Goal: Transaction & Acquisition: Purchase product/service

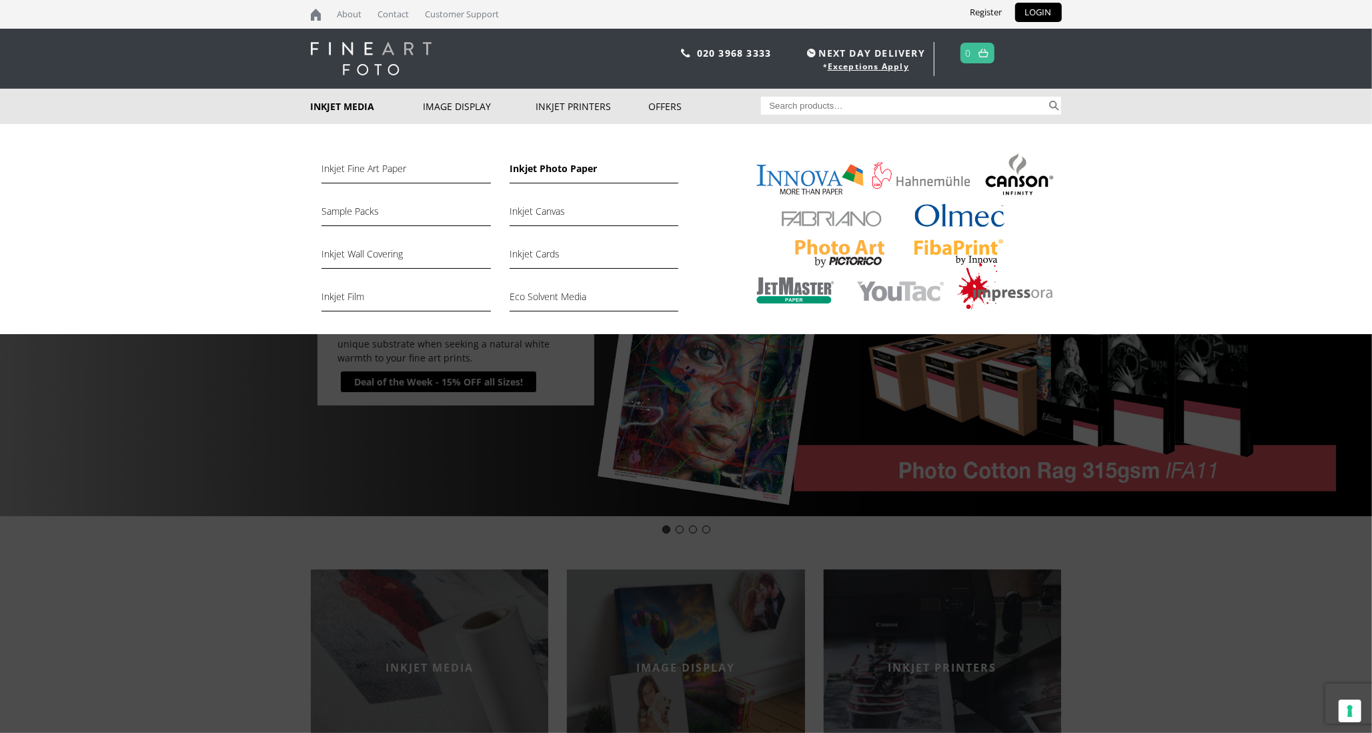
click at [571, 172] on link "Inkjet Photo Paper" at bounding box center [593, 172] width 169 height 23
click at [575, 173] on link "Inkjet Photo Paper" at bounding box center [593, 172] width 169 height 23
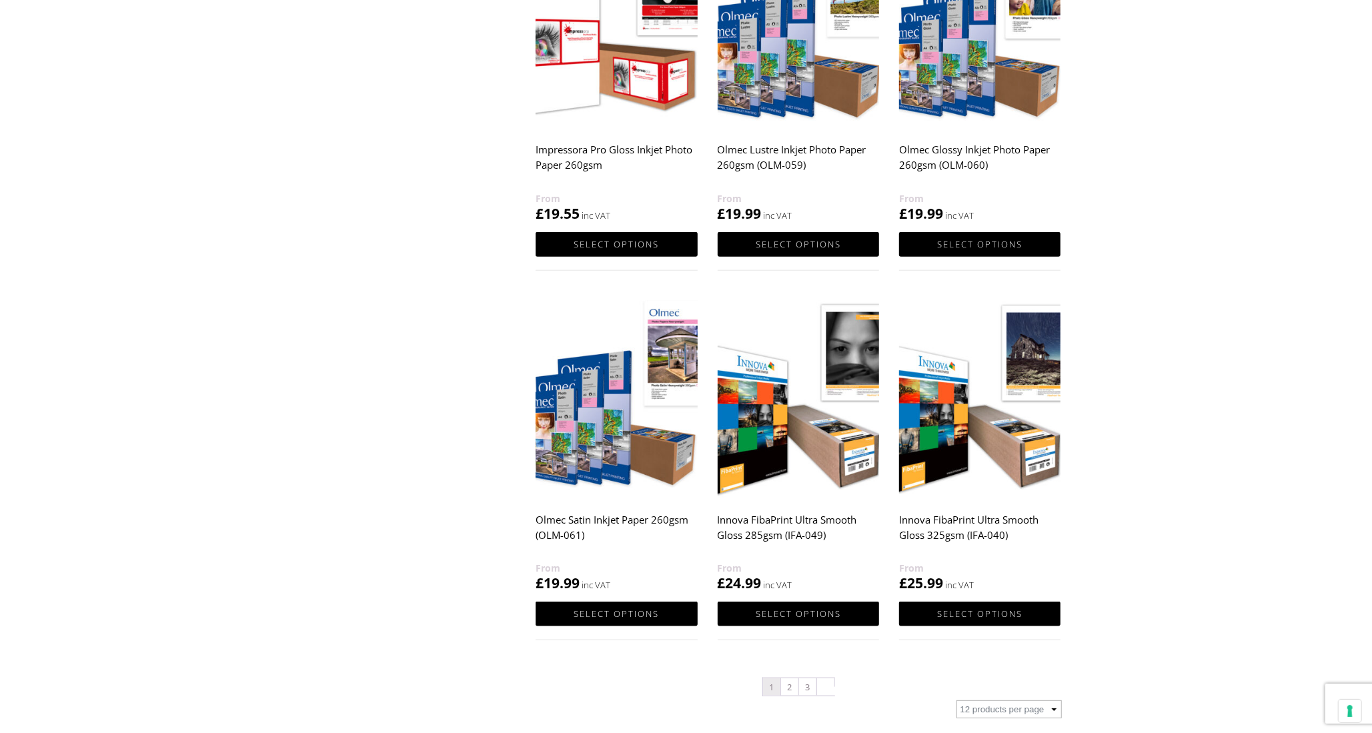
scroll to position [1066, 0]
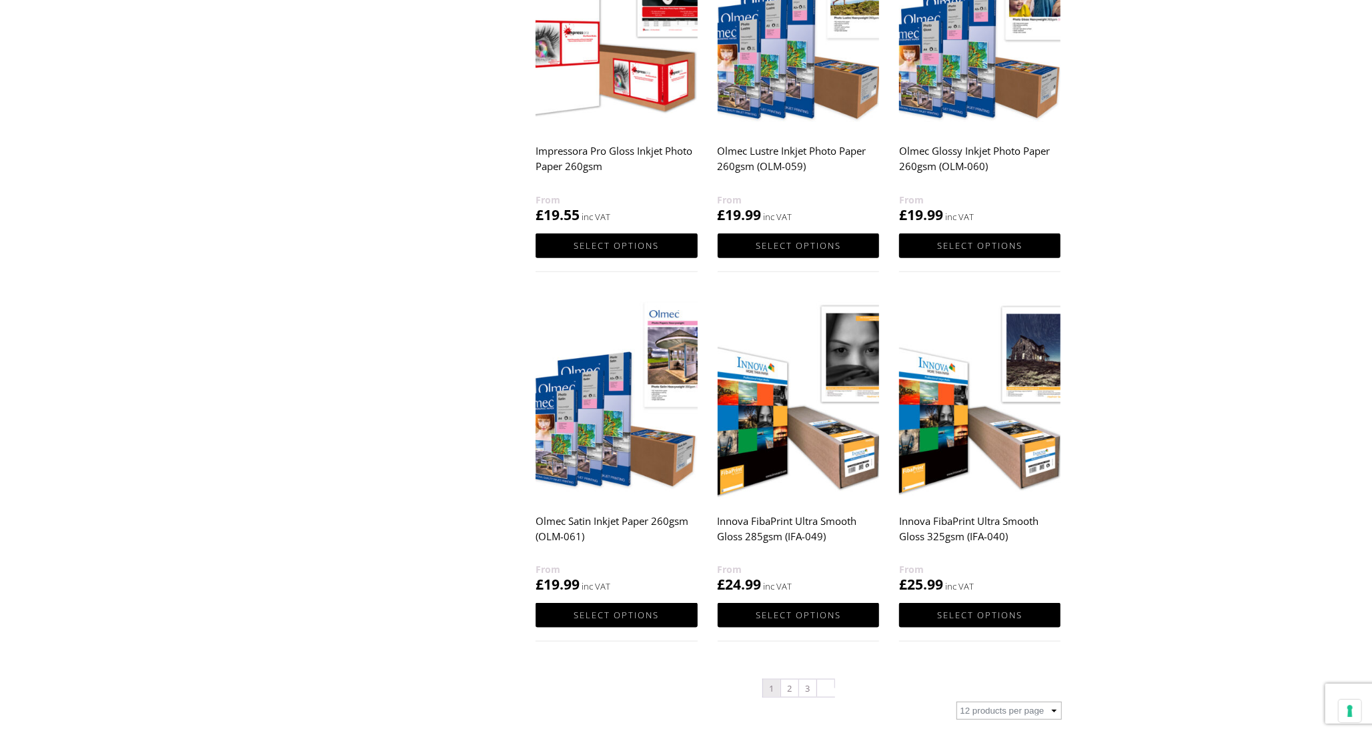
click at [958, 461] on img at bounding box center [979, 398] width 161 height 202
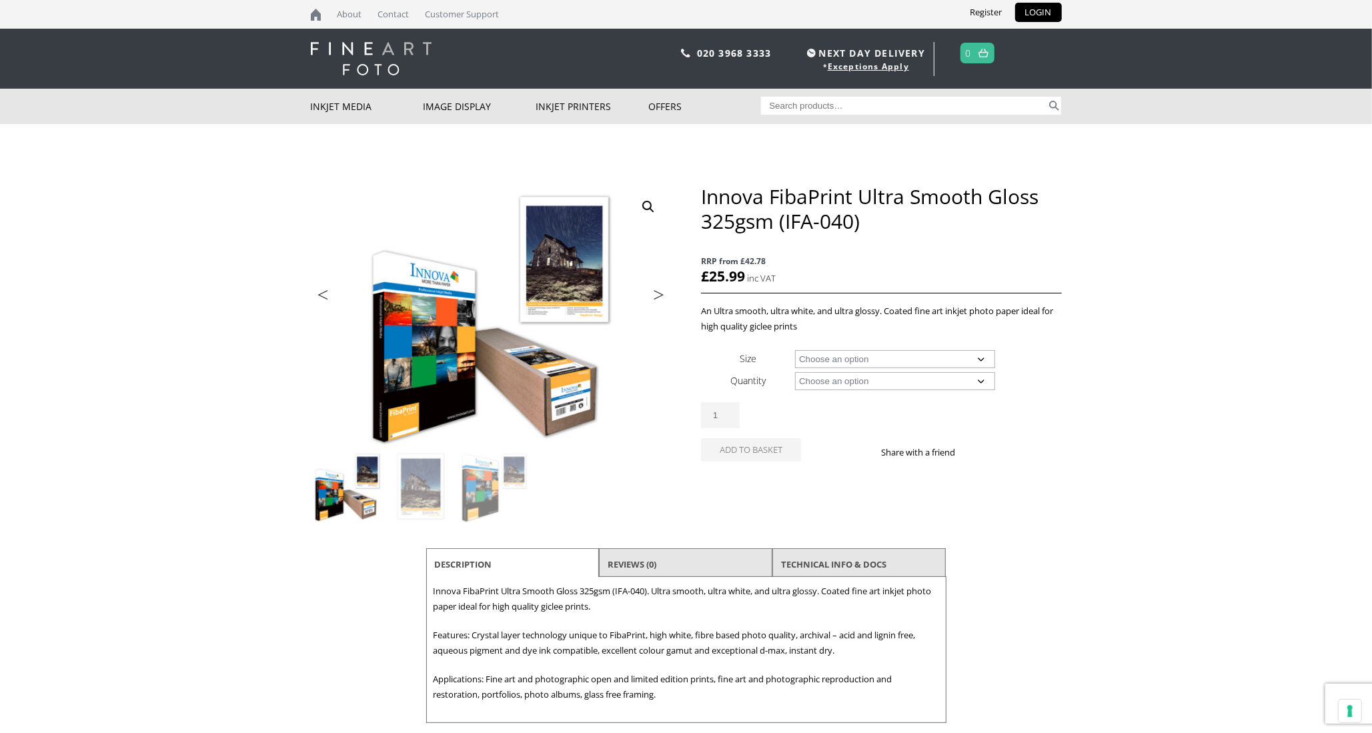
click at [940, 355] on select "Choose an option A4 Sheet A3 Sheet A3+ Sheet A2 Sheet 17" Wide Roll 24" Wide Ro…" at bounding box center [895, 359] width 200 height 18
click at [795, 350] on select "Choose an option A4 Sheet A3 Sheet A3+ Sheet A2 Sheet 17" Wide Roll 24" Wide Ro…" at bounding box center [895, 359] width 200 height 18
select select "a4-sheet"
click at [940, 381] on select "Choose an option 25 Sheets" at bounding box center [895, 381] width 200 height 18
select select "25-sheets"
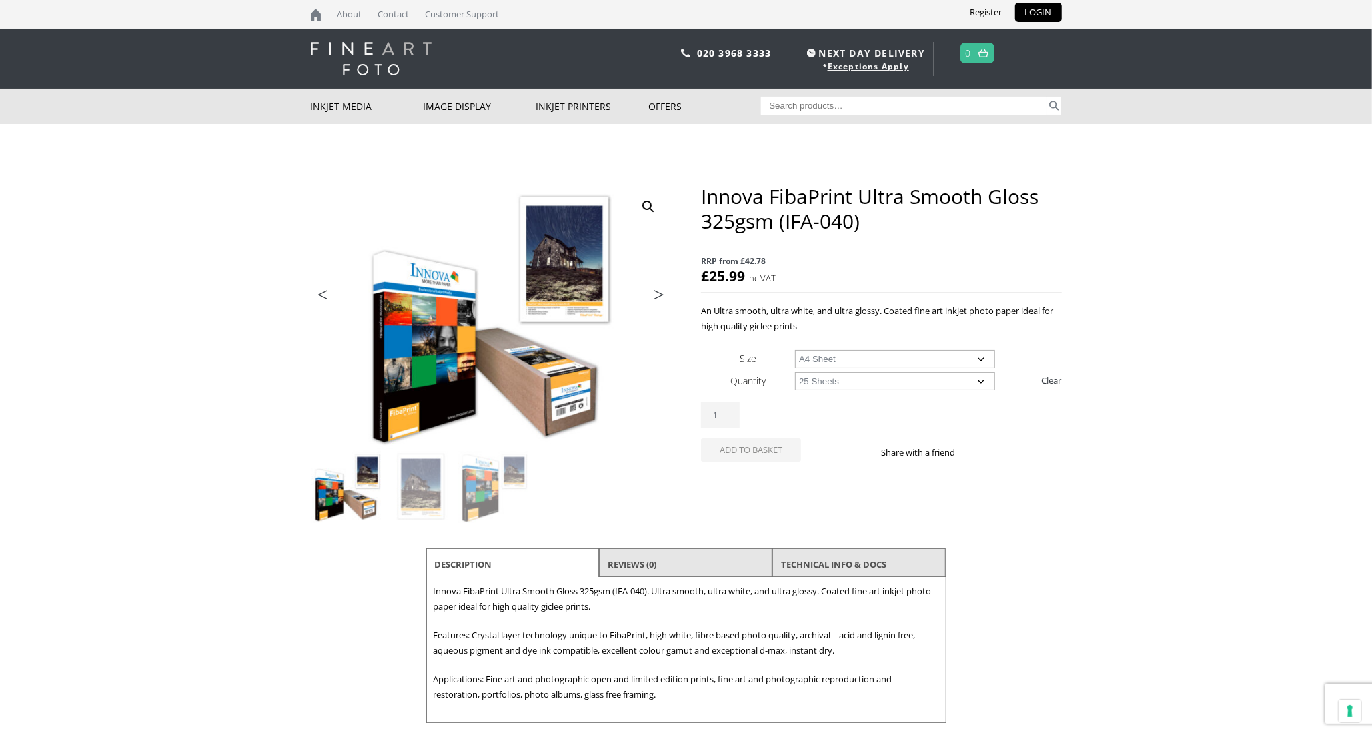
click at [795, 372] on select "Choose an option 25 Sheets" at bounding box center [895, 381] width 200 height 18
select select "a4-sheet"
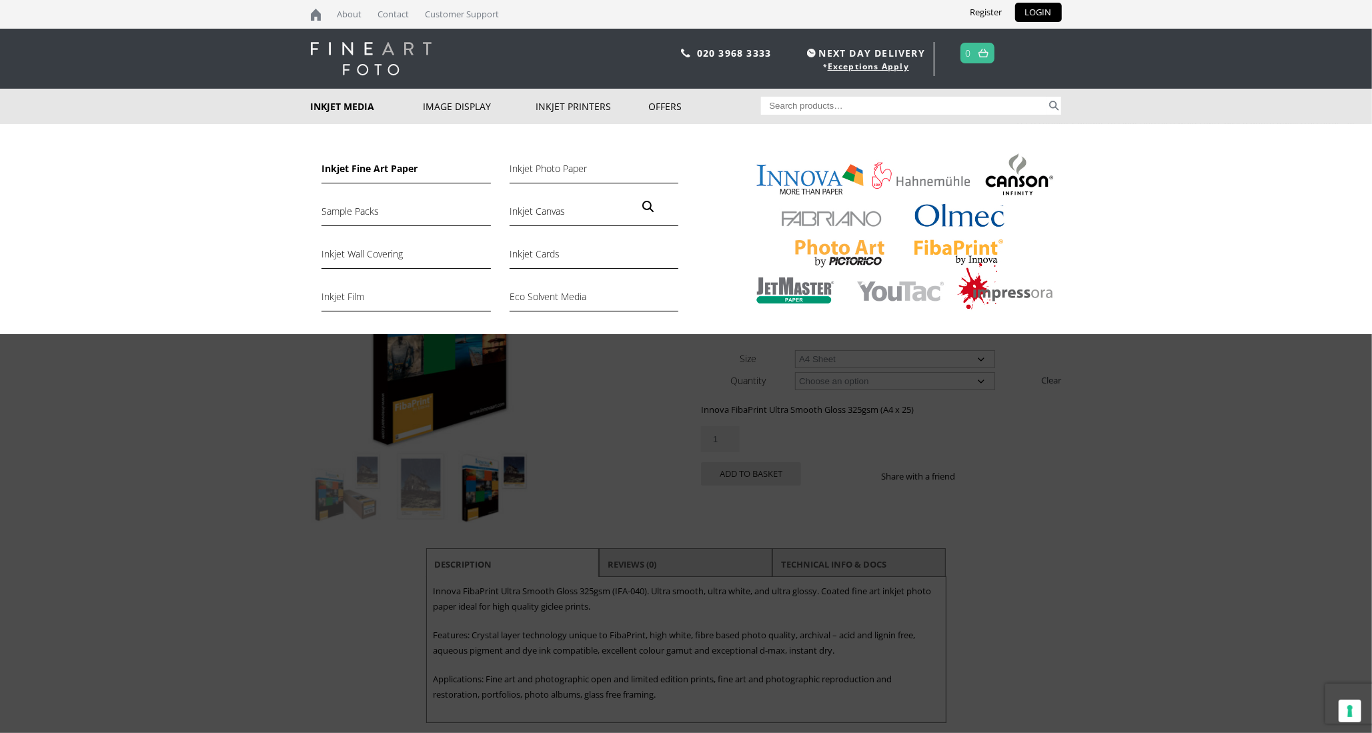
click at [391, 168] on link "Inkjet Fine Art Paper" at bounding box center [405, 172] width 169 height 23
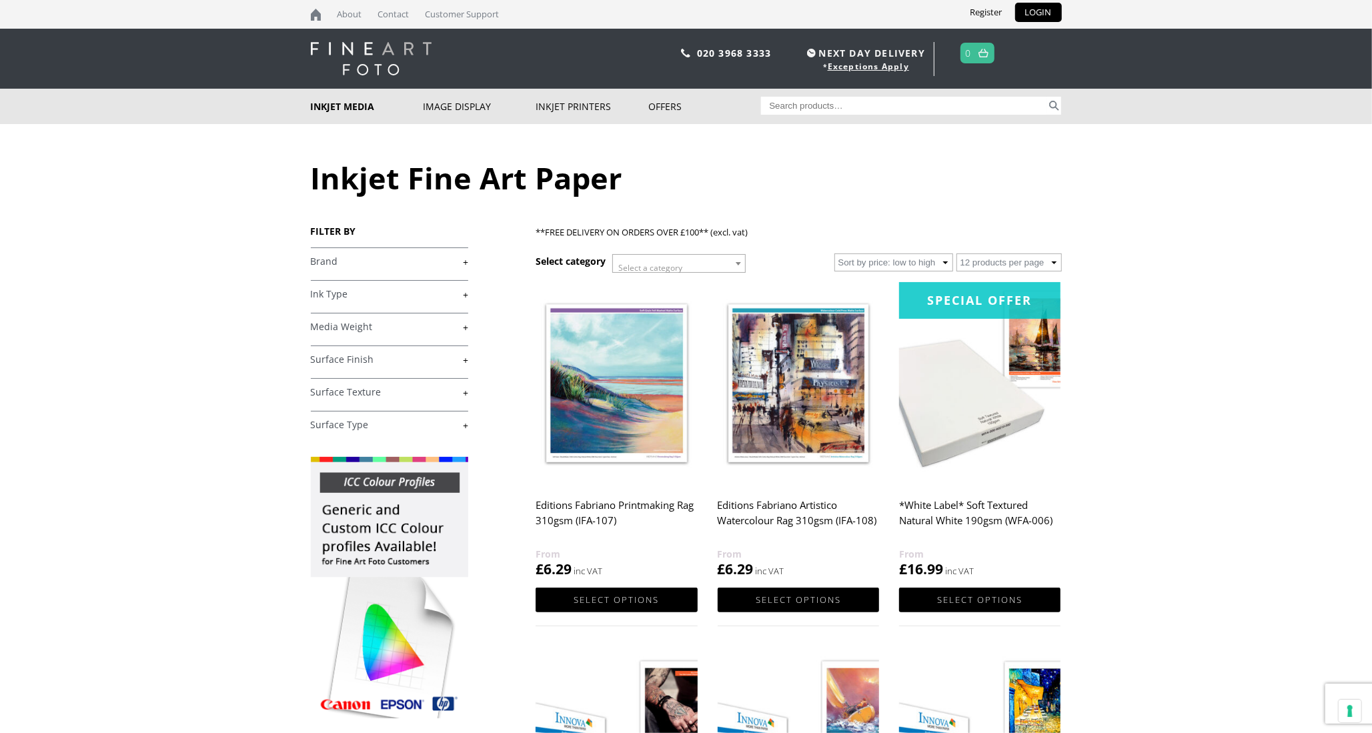
click at [447, 323] on link "+" at bounding box center [389, 327] width 157 height 13
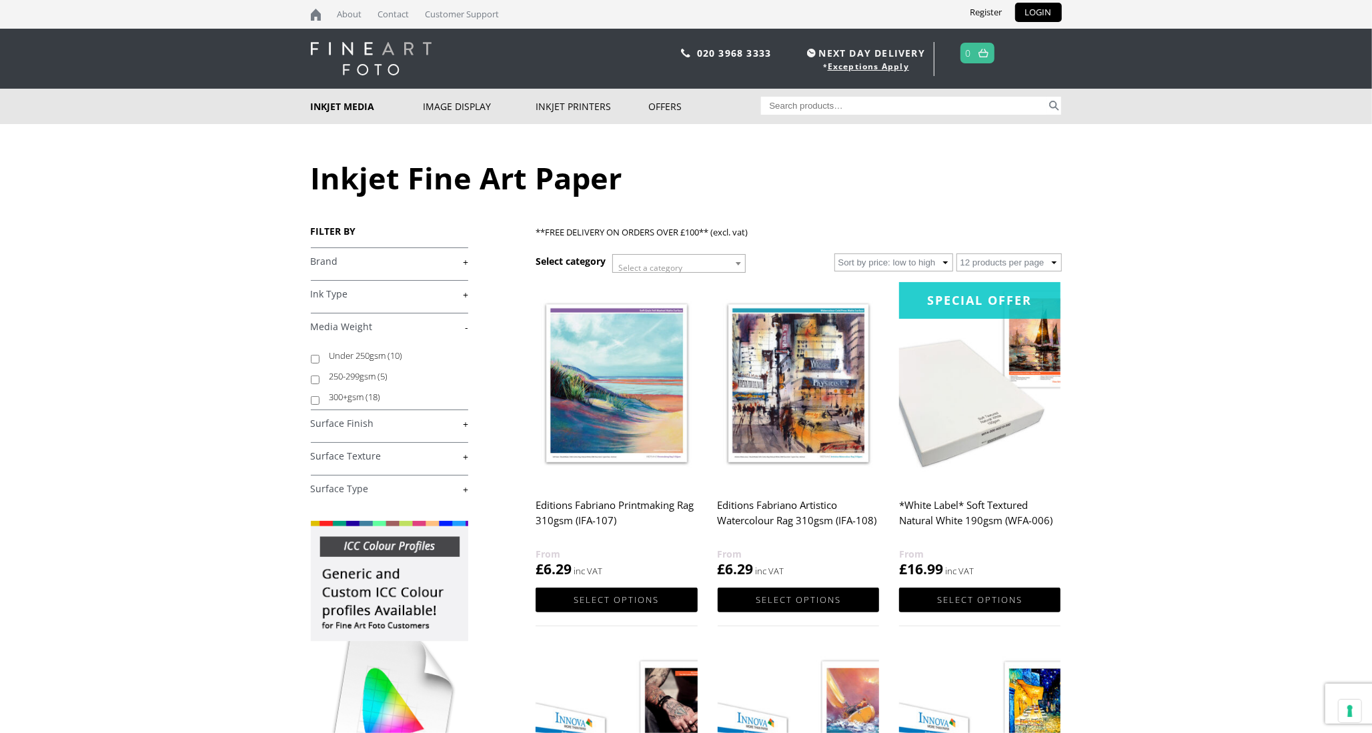
click at [315, 397] on input "300+gsm (18)" at bounding box center [315, 400] width 9 height 9
checkbox input "true"
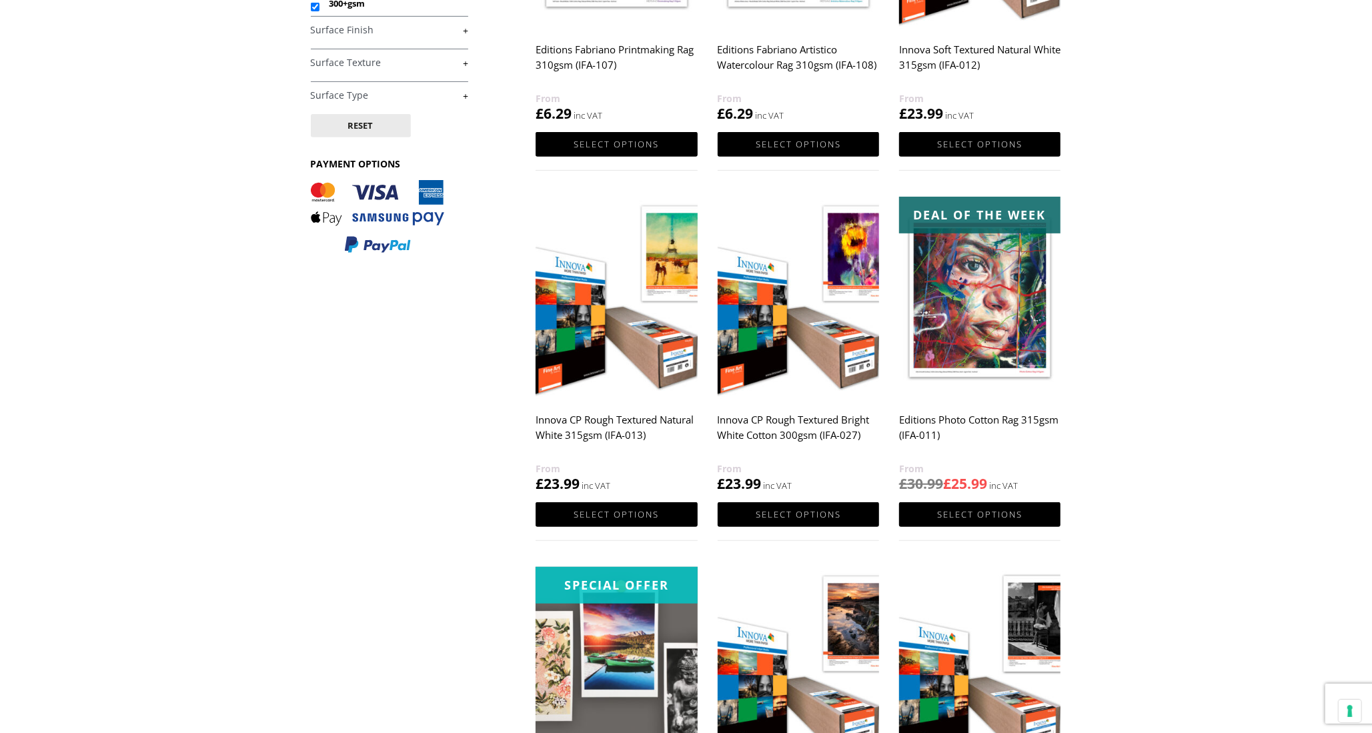
scroll to position [248, 0]
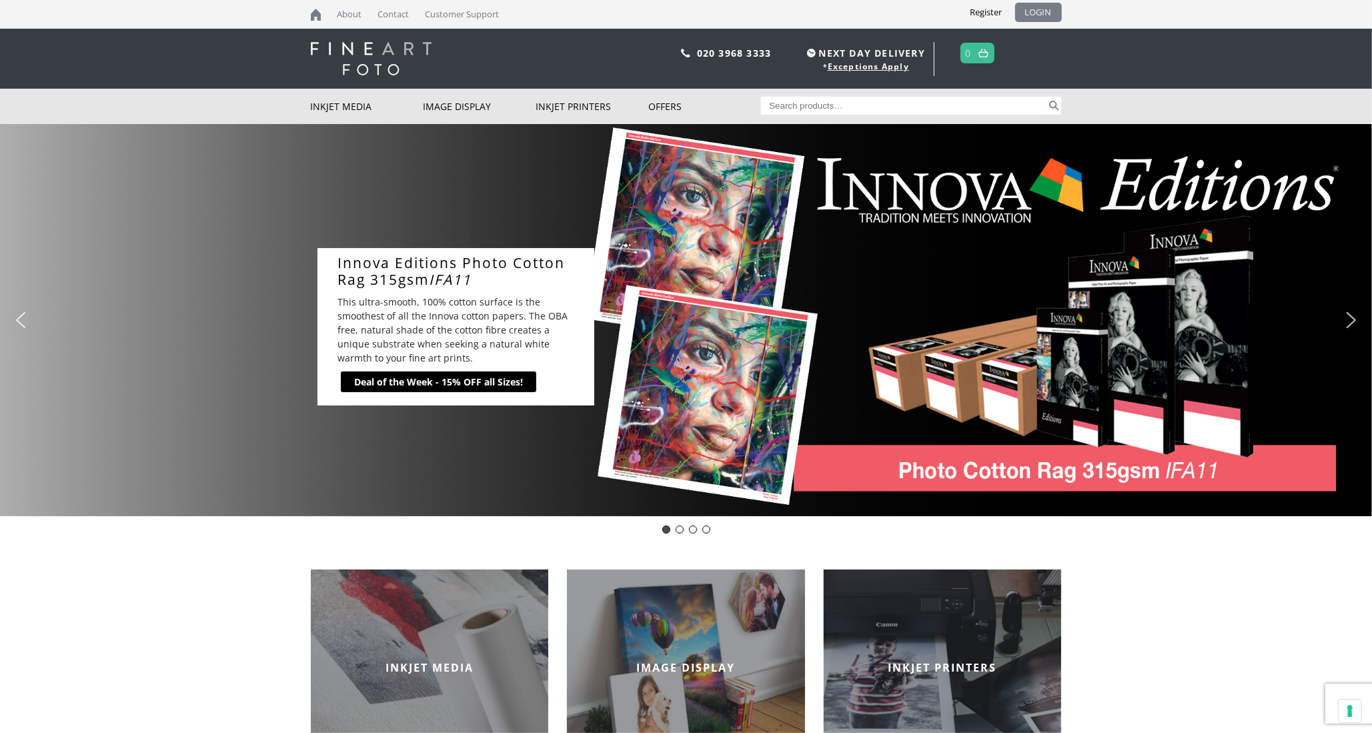
click at [1040, 12] on link "LOGIN" at bounding box center [1038, 12] width 47 height 19
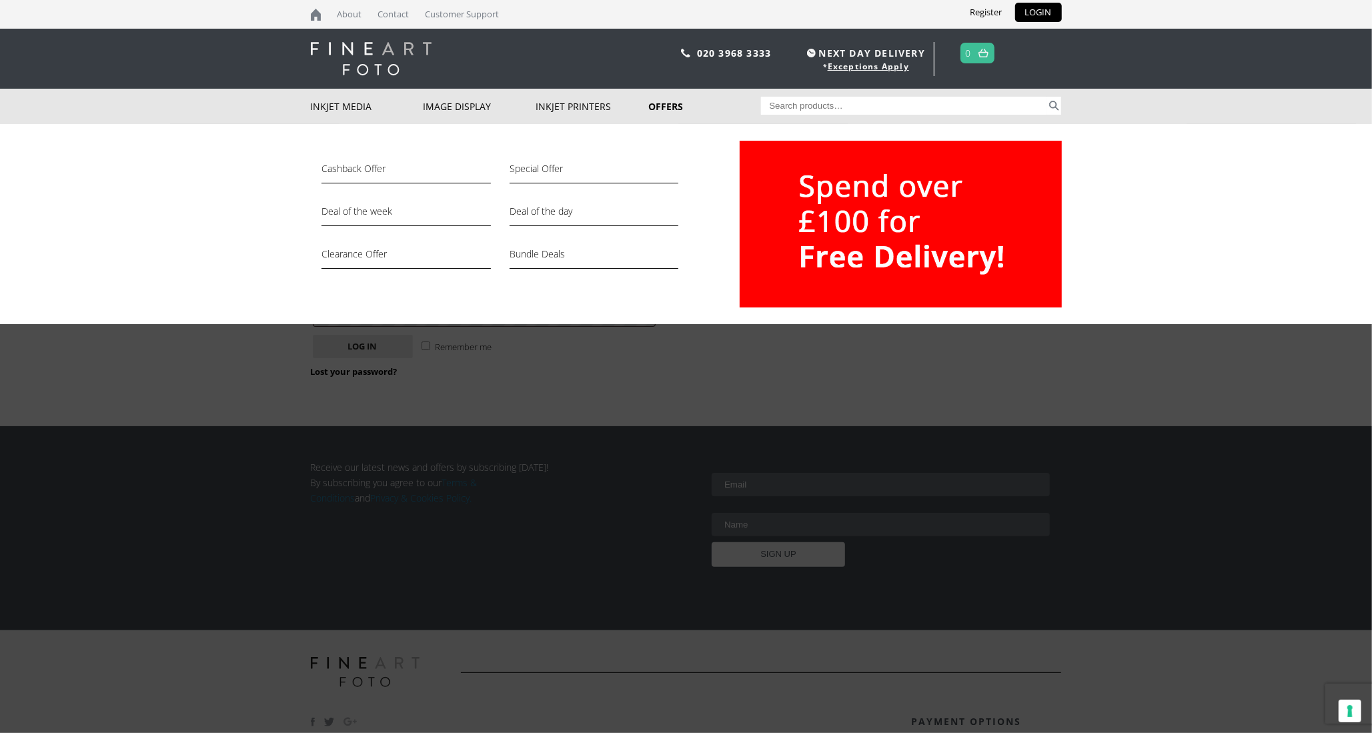
type input "[EMAIL_ADDRESS][DOMAIN_NAME]"
click at [1155, 253] on div "Cashback Offer Special Offer Deal of the week Deal of the day Clearance Offer B…" at bounding box center [686, 224] width 1372 height 200
click at [193, 246] on div "Cashback Offer Special Offer Deal of the week Deal of the day Clearance Offer B…" at bounding box center [686, 224] width 1372 height 200
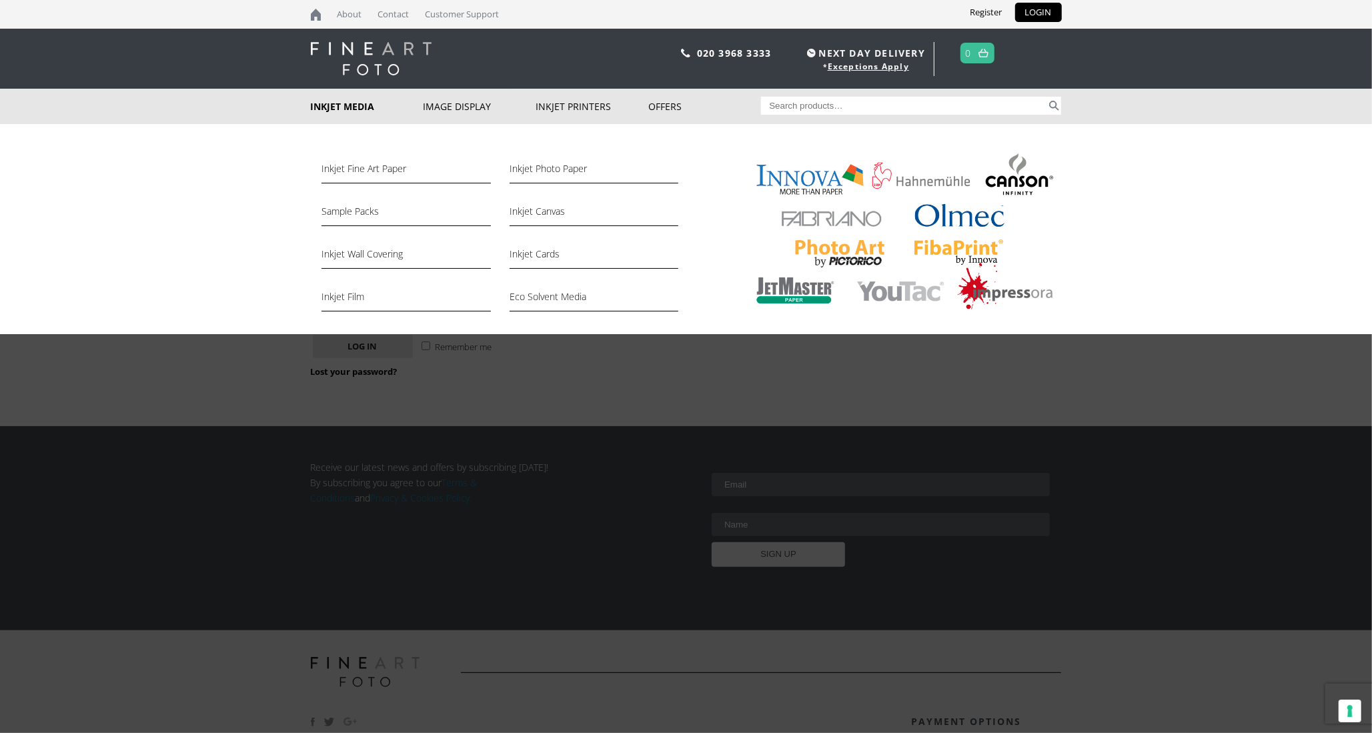
click at [357, 104] on link "Inkjet Media" at bounding box center [367, 106] width 113 height 35
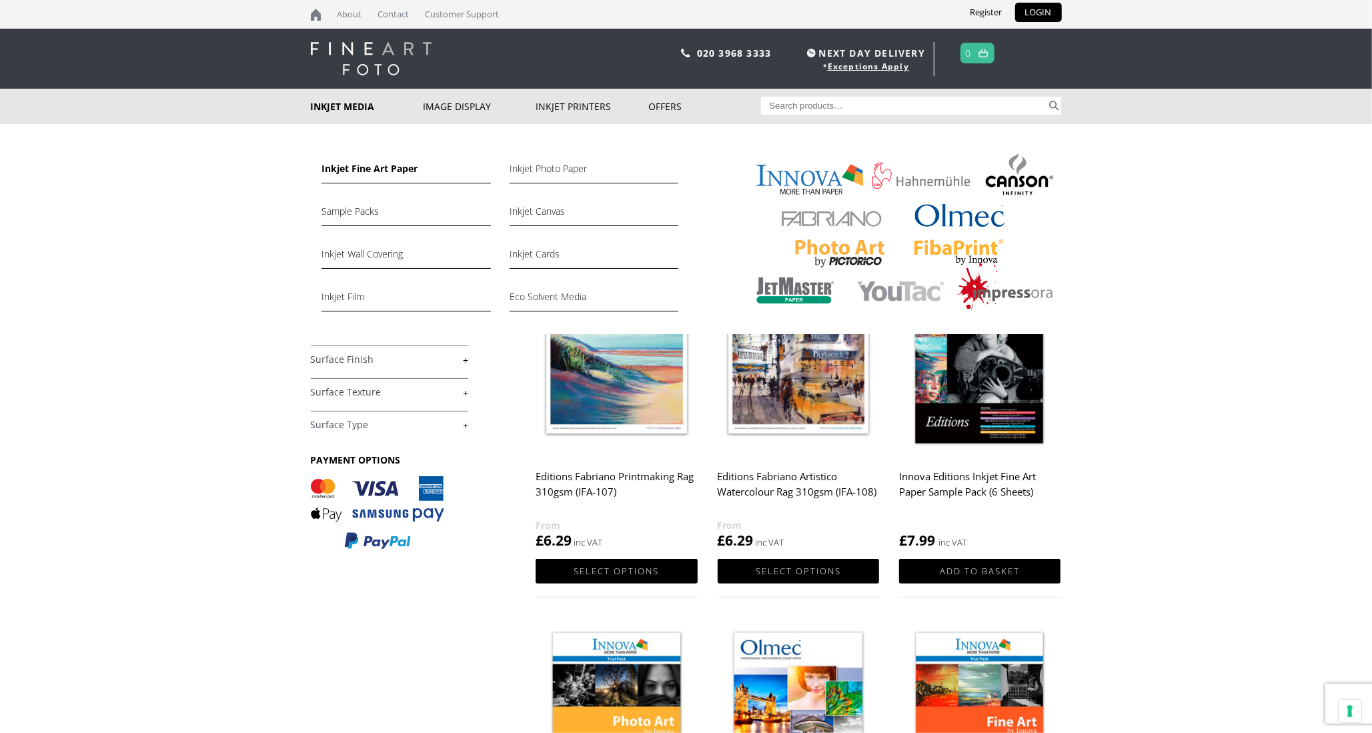
click at [403, 168] on link "Inkjet Fine Art Paper" at bounding box center [405, 172] width 169 height 23
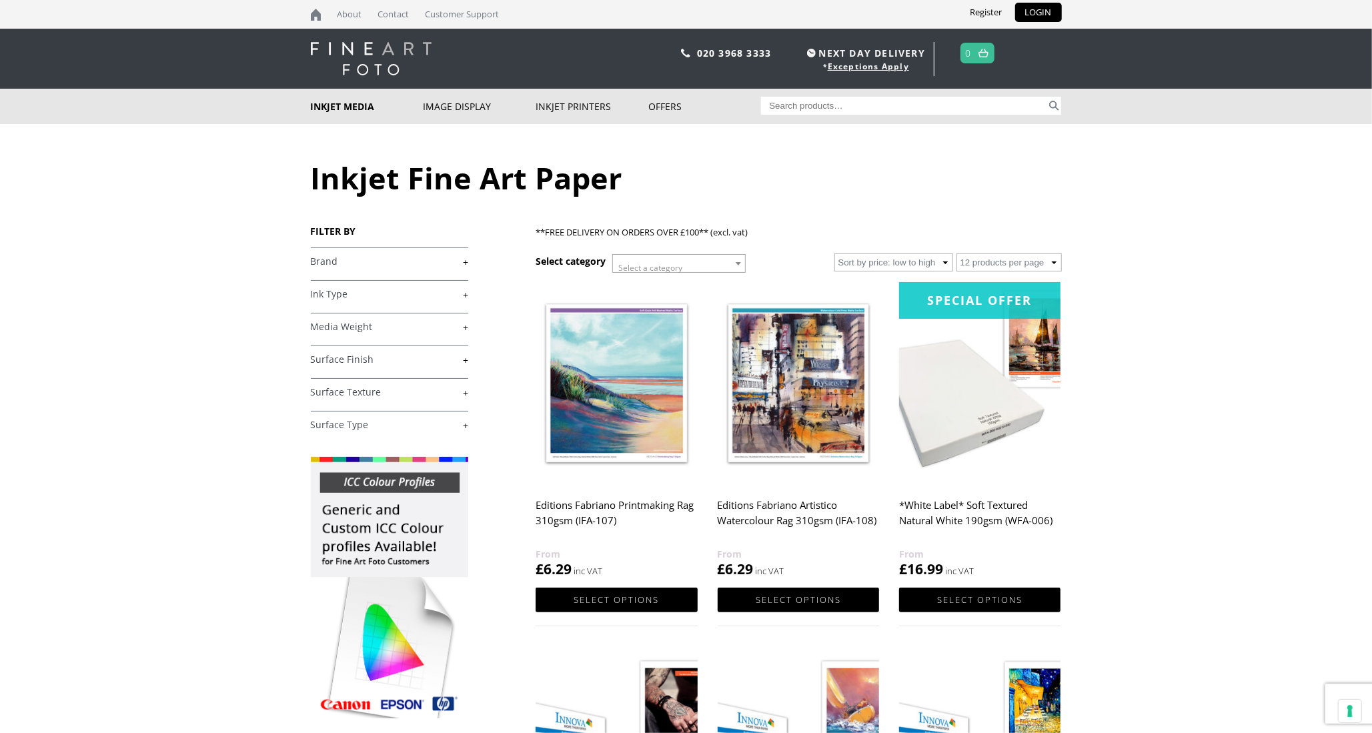
click at [850, 102] on input "Search for:" at bounding box center [903, 106] width 285 height 18
paste input "IFA-40-A4-50"
type input "IFA-40-A4-50"
click at [1046, 97] on button "Search" at bounding box center [1053, 106] width 15 height 18
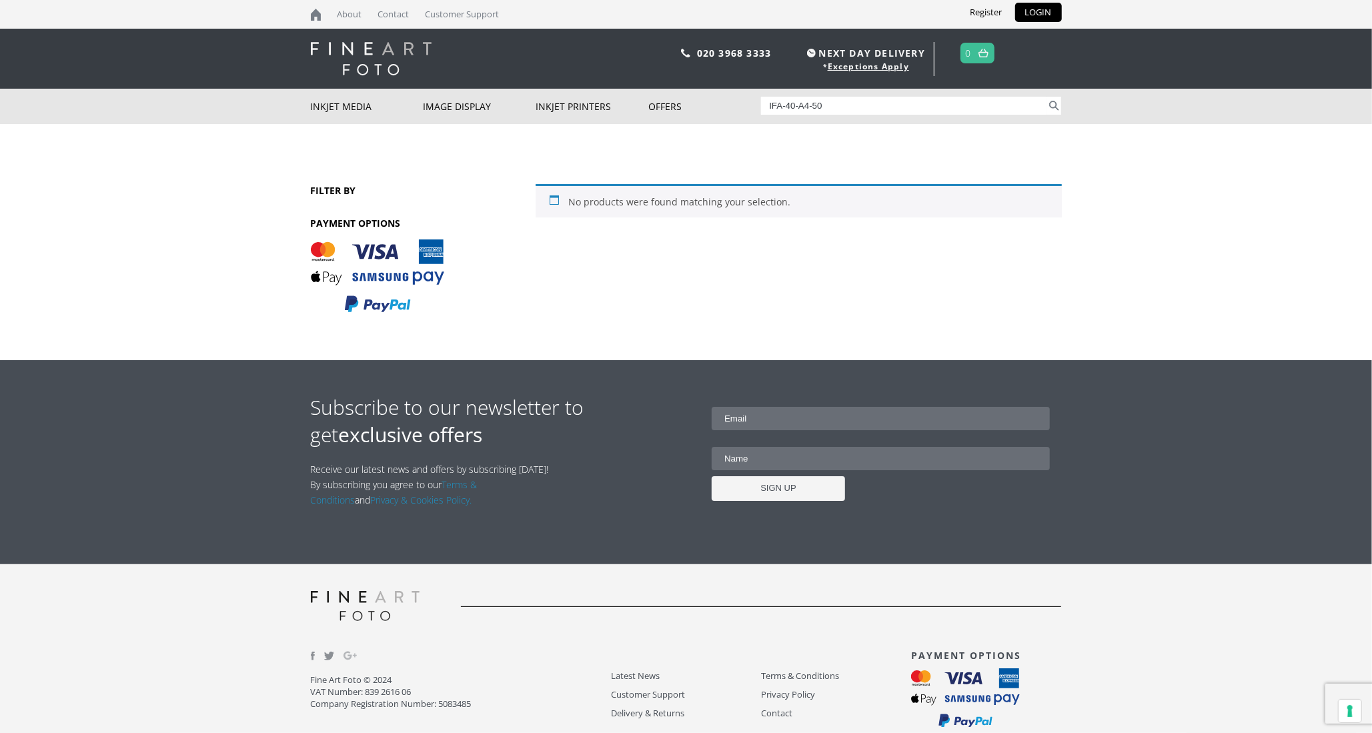
click at [840, 106] on input "IFA-40-A4-50" at bounding box center [903, 106] width 285 height 18
type input "IFA-40-A4"
click at [1046, 97] on button "Search" at bounding box center [1053, 106] width 15 height 18
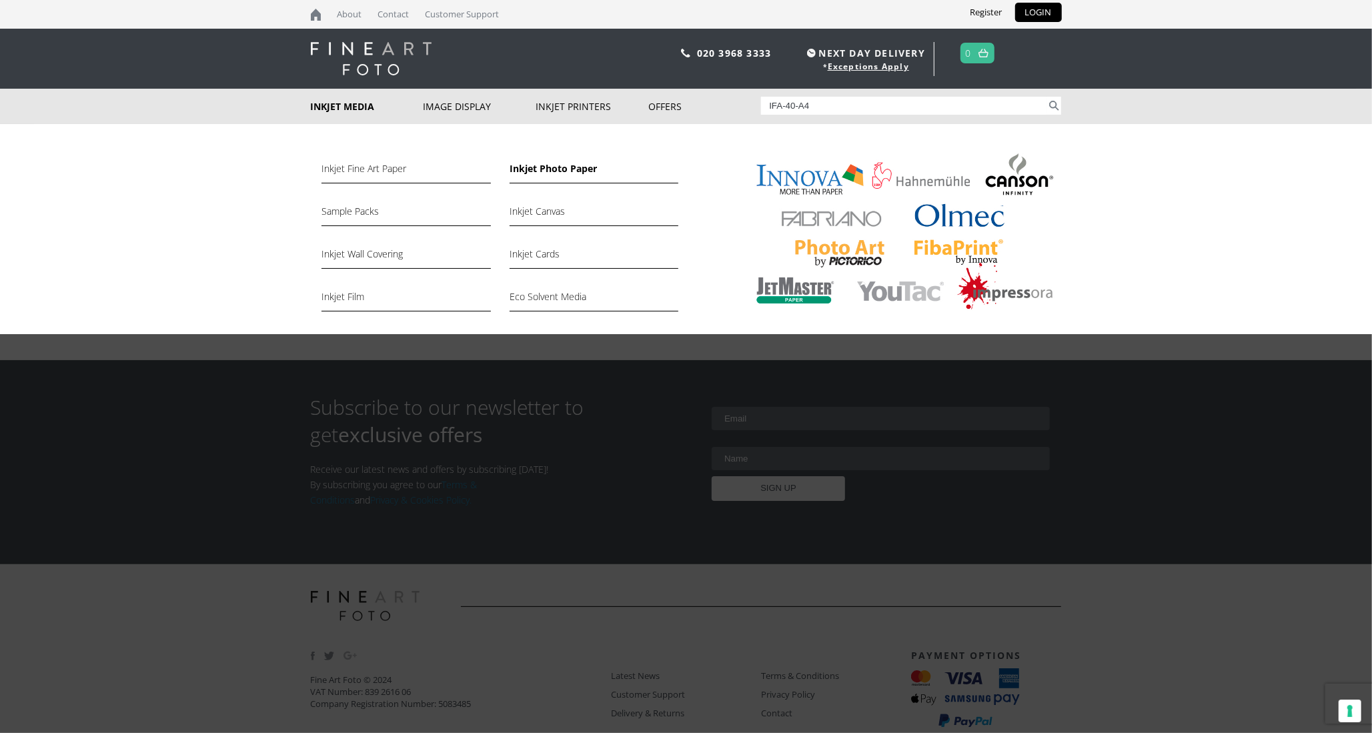
click at [571, 168] on link "Inkjet Photo Paper" at bounding box center [593, 172] width 169 height 23
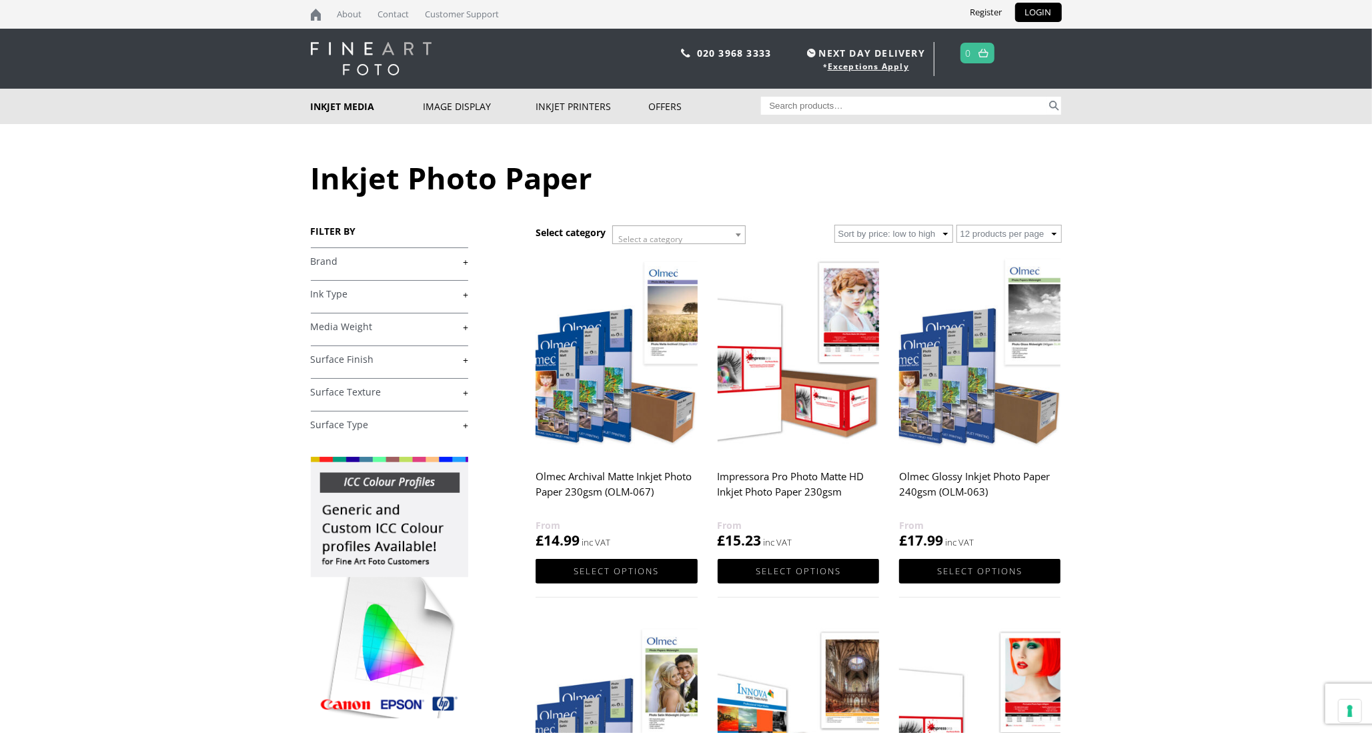
click at [834, 108] on input "Search for:" at bounding box center [903, 106] width 285 height 18
paste input "IFA-40-A4-50"
click at [1046, 97] on button "Search" at bounding box center [1053, 106] width 15 height 18
type input "IFA-40"
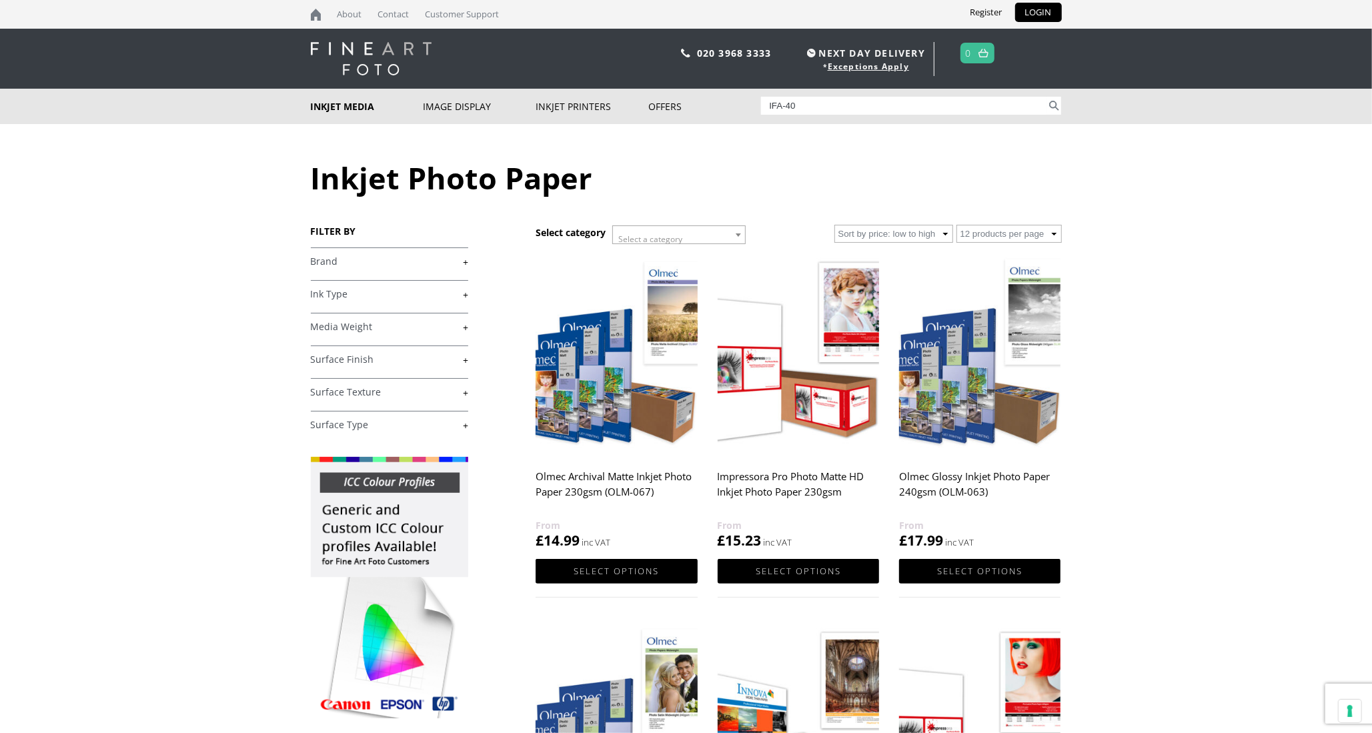
click at [1046, 97] on button "Search" at bounding box center [1053, 106] width 15 height 18
